Goal: Task Accomplishment & Management: Use online tool/utility

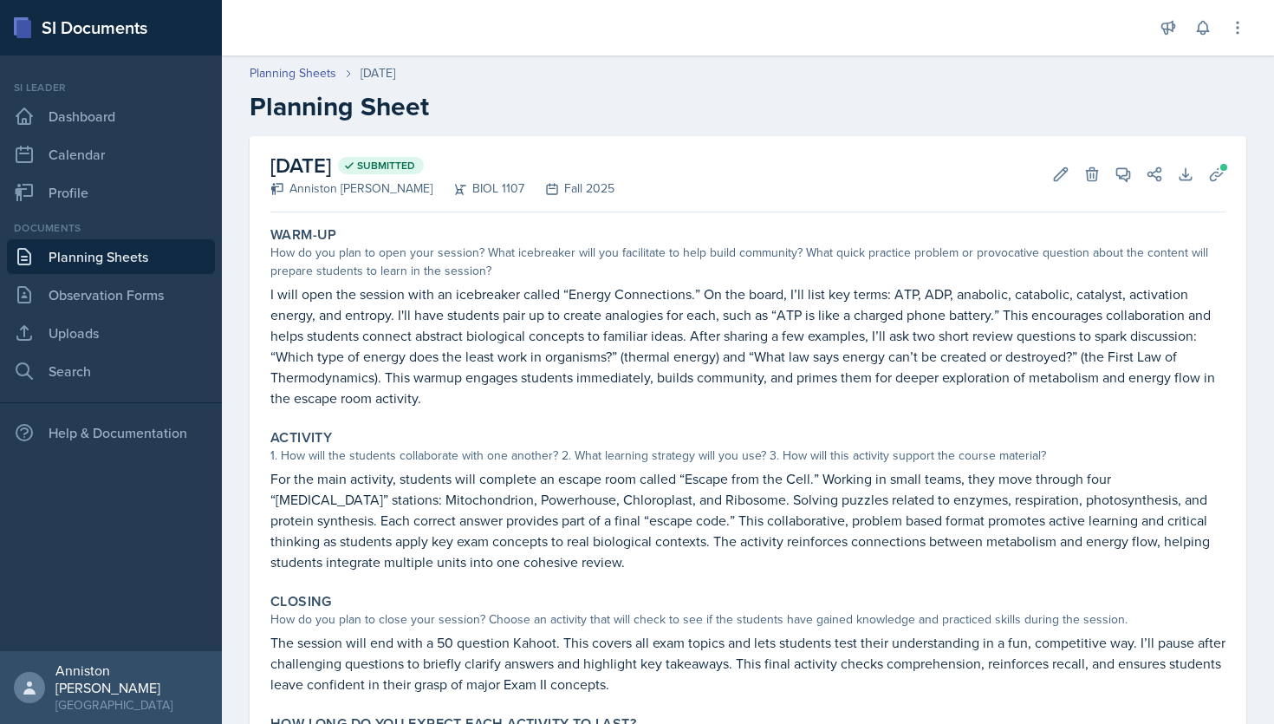
click at [157, 266] on link "Planning Sheets" at bounding box center [111, 256] width 208 height 35
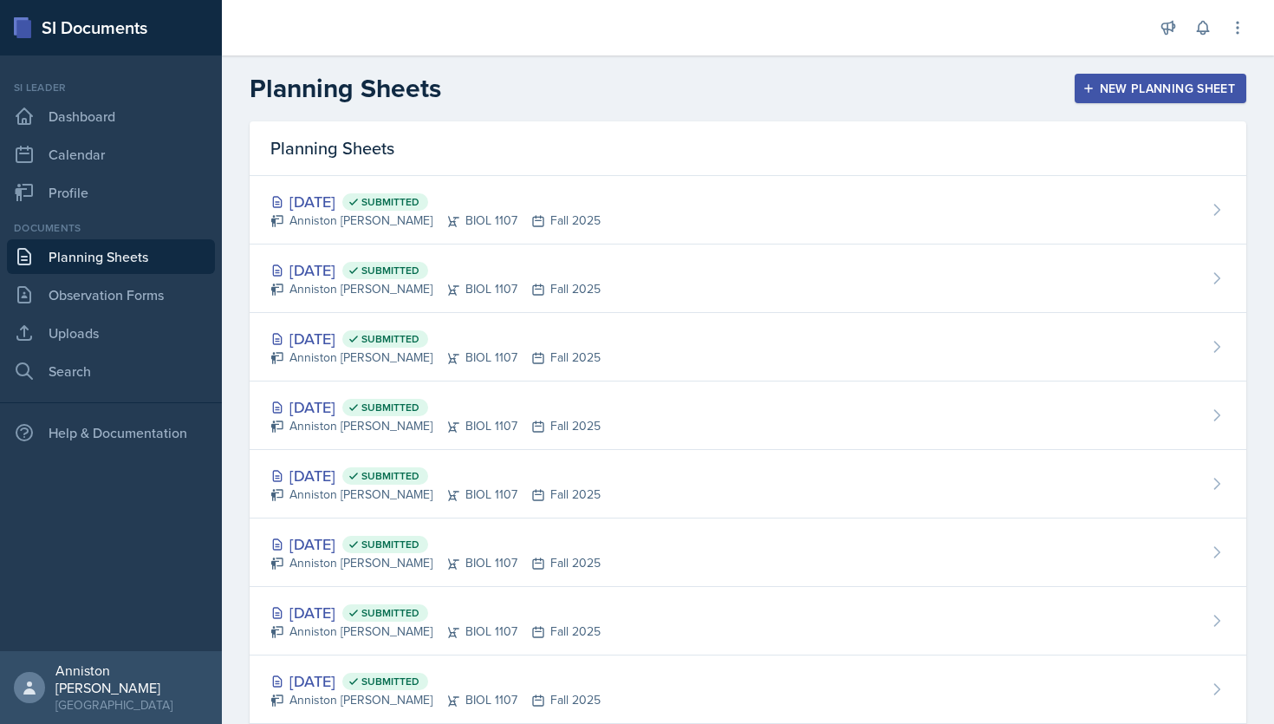
click at [1099, 94] on div "New Planning Sheet" at bounding box center [1160, 88] width 149 height 14
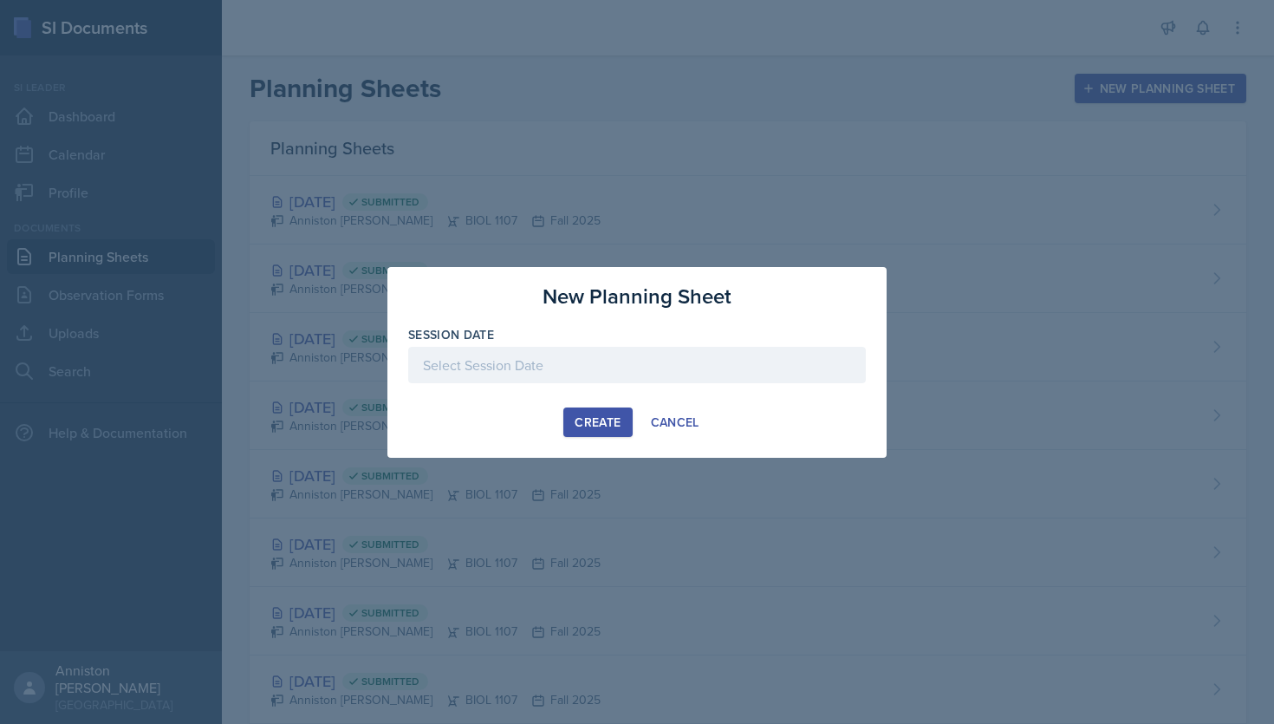
click at [557, 366] on div at bounding box center [637, 365] width 458 height 36
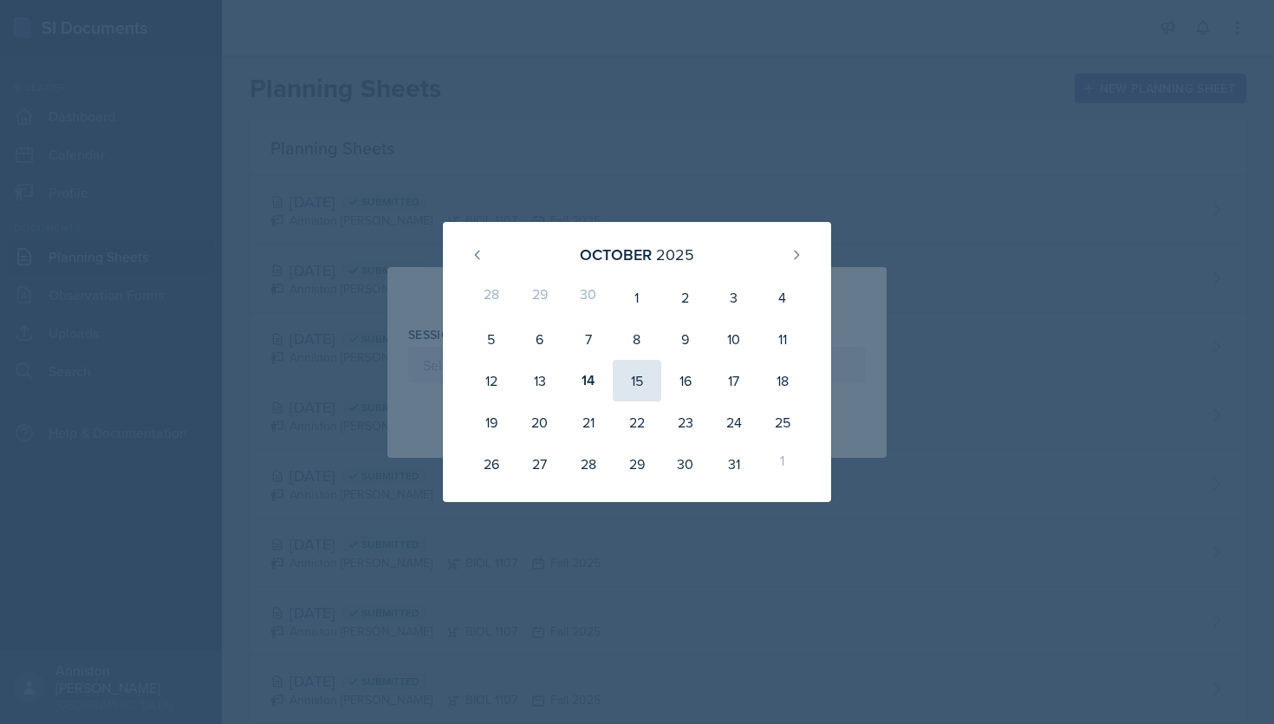
click at [634, 381] on div "15" at bounding box center [637, 381] width 49 height 42
type input "[DATE]"
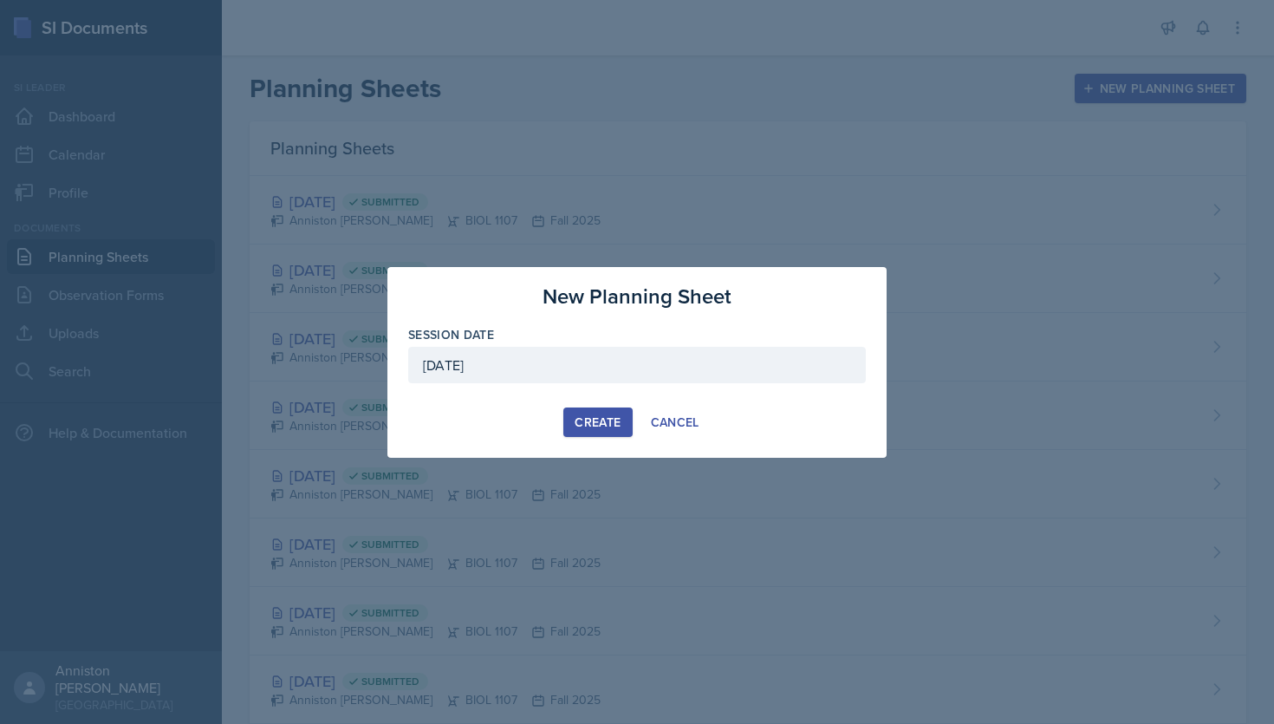
click at [596, 426] on div "Create" at bounding box center [598, 422] width 46 height 14
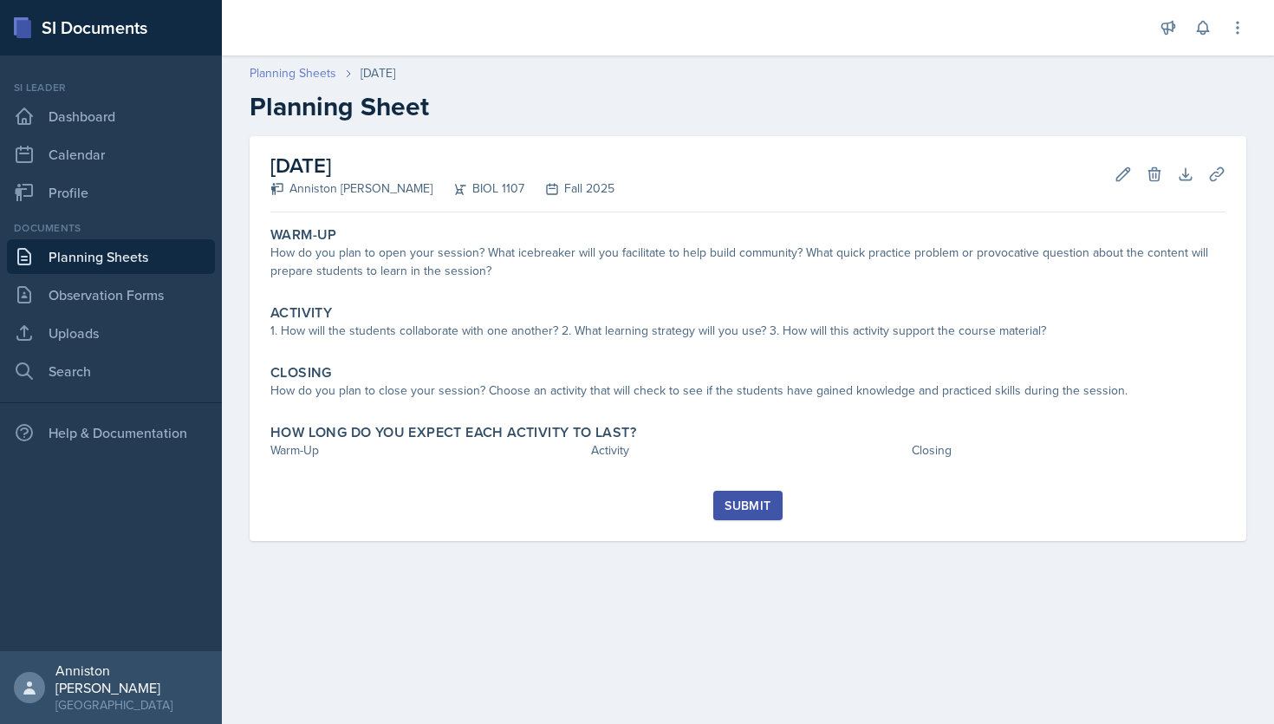
click at [325, 75] on link "Planning Sheets" at bounding box center [293, 73] width 87 height 18
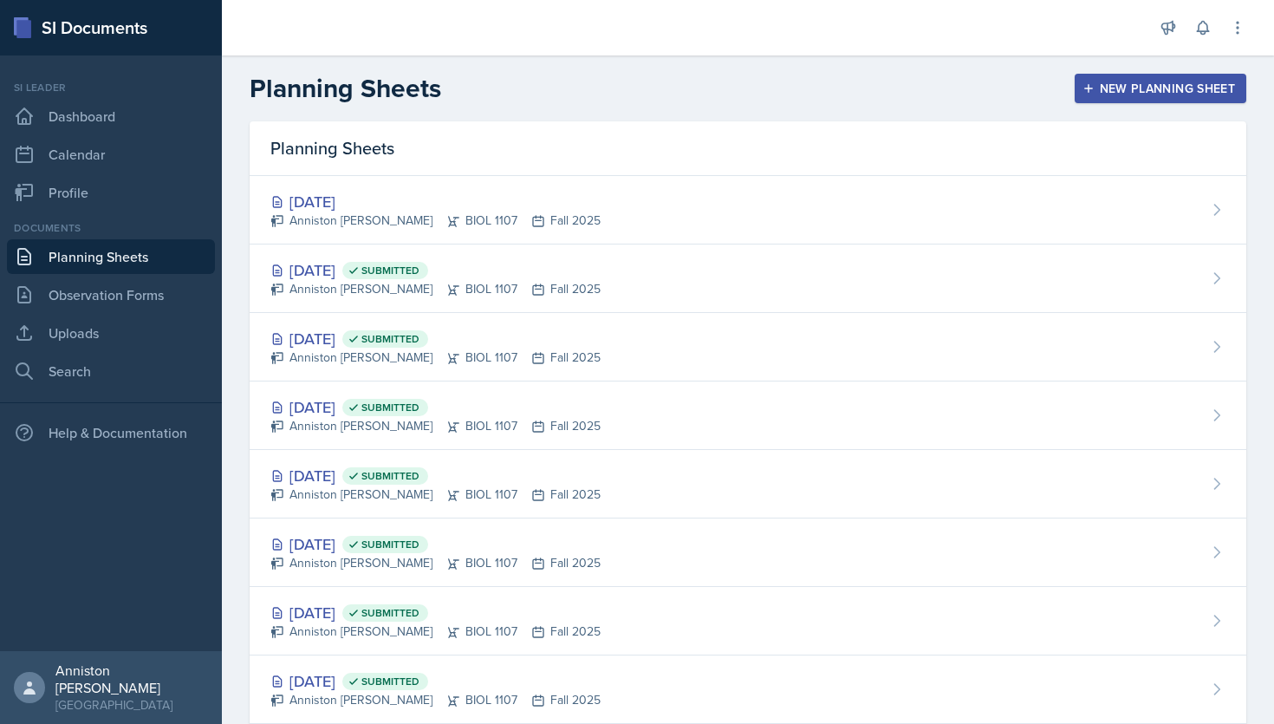
click at [1188, 83] on div "New Planning Sheet" at bounding box center [1160, 88] width 149 height 14
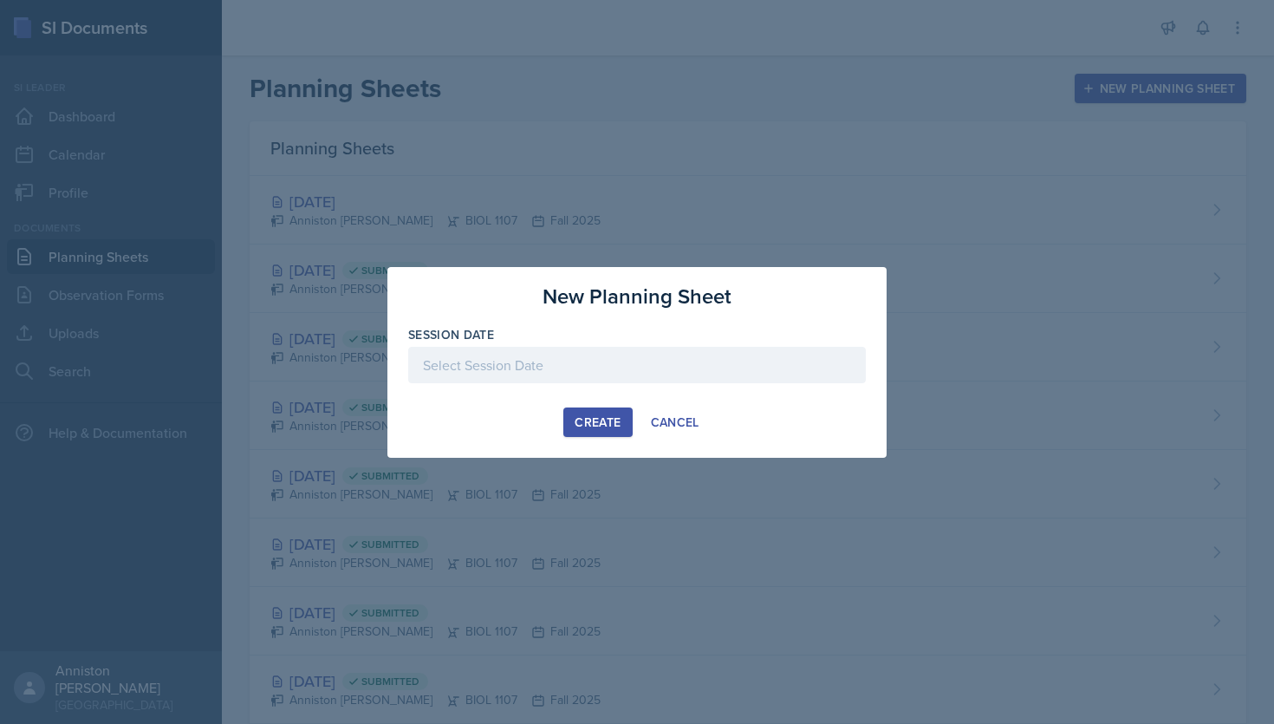
click at [603, 355] on div at bounding box center [637, 365] width 458 height 36
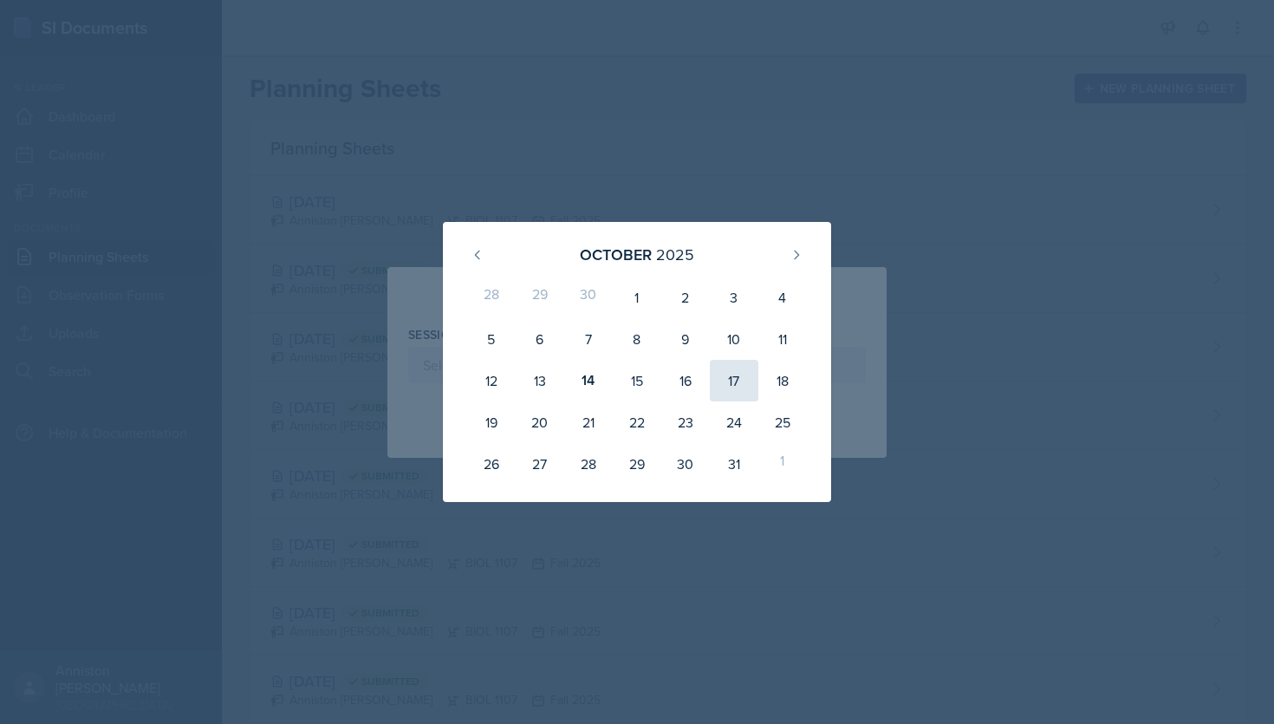
click at [746, 374] on div "17" at bounding box center [734, 381] width 49 height 42
type input "[DATE]"
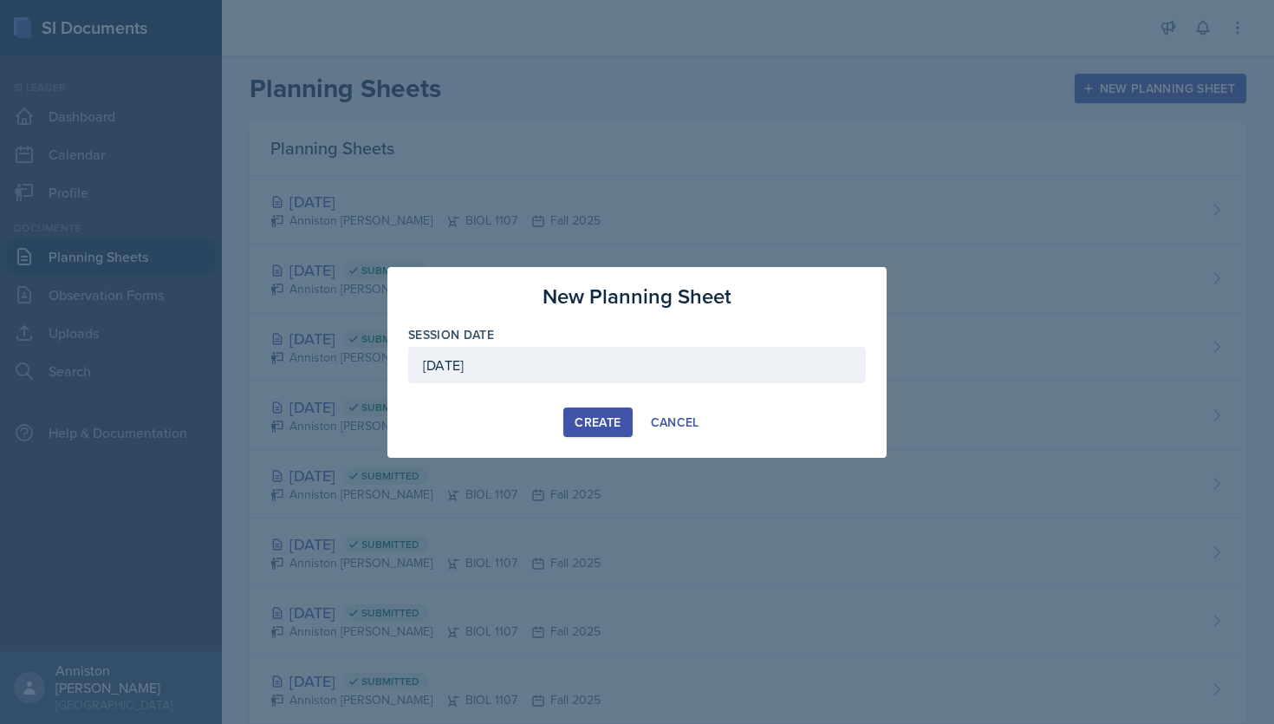
click at [589, 424] on div "Create" at bounding box center [598, 422] width 46 height 14
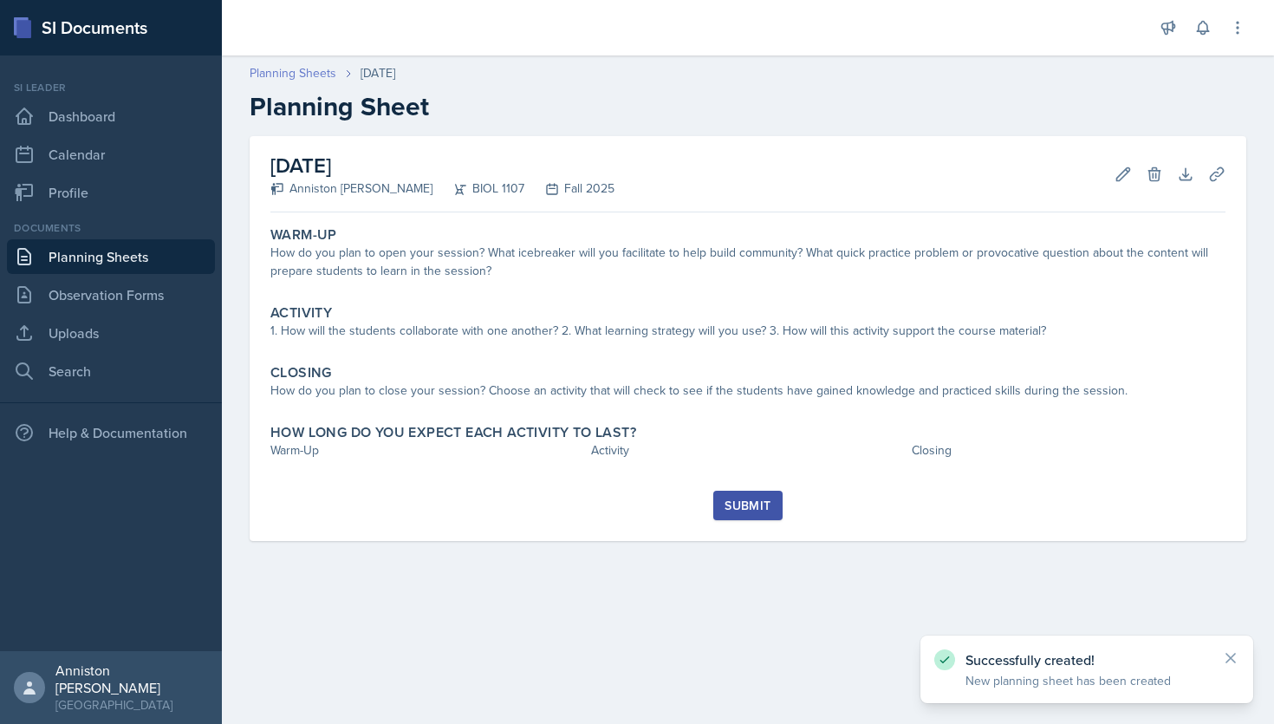
click at [321, 69] on link "Planning Sheets" at bounding box center [293, 73] width 87 height 18
